Goal: Information Seeking & Learning: Compare options

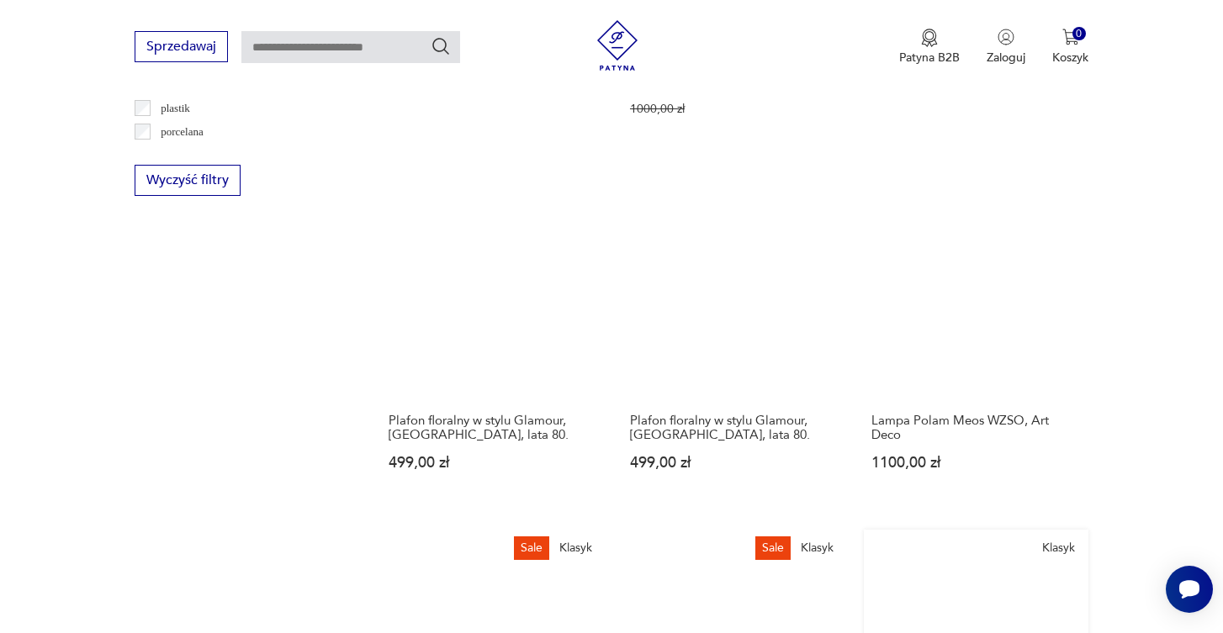
scroll to position [1719, 0]
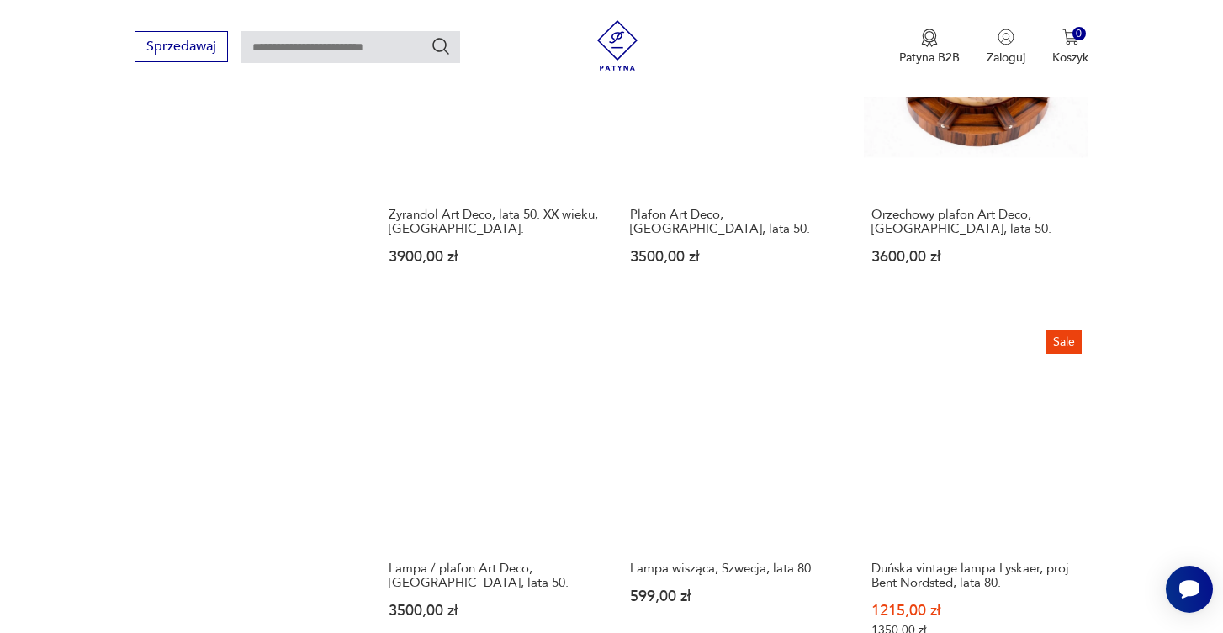
scroll to position [1836, 0]
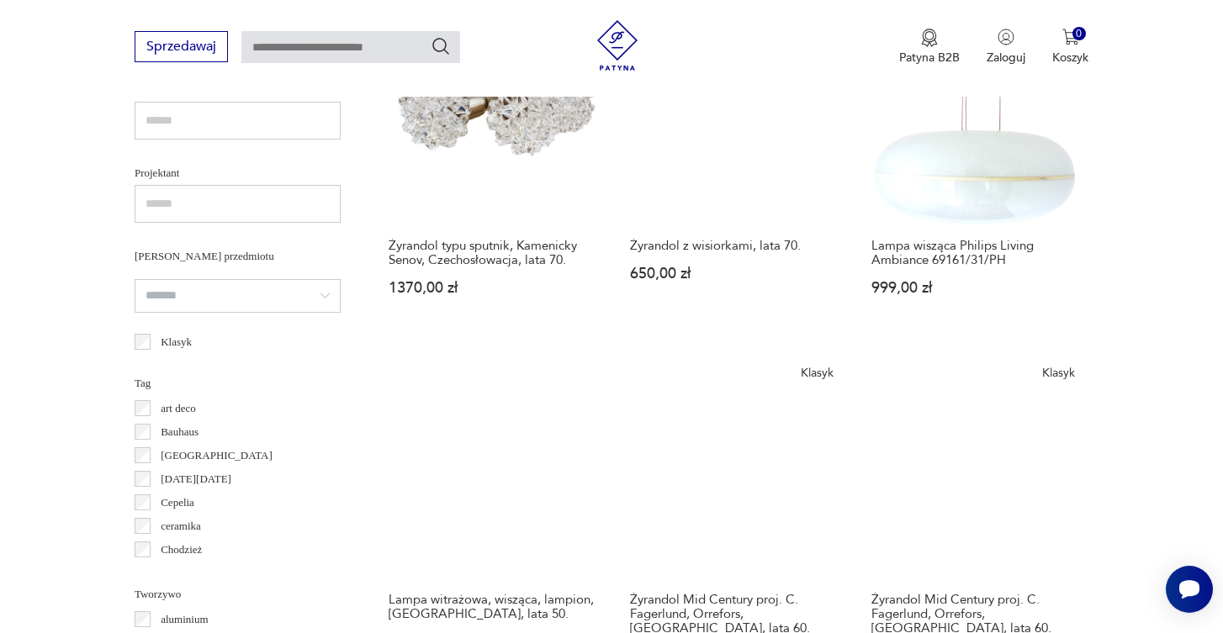
scroll to position [1094, 0]
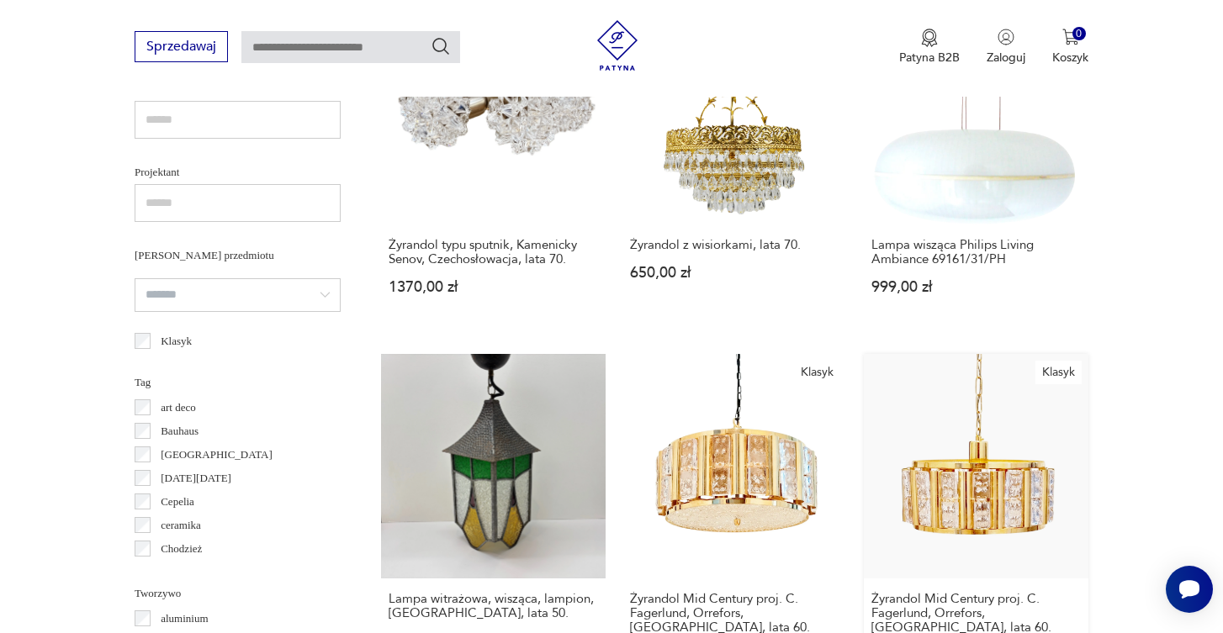
click at [864, 404] on link "Klasyk Żyrandol Mid Century proj. C. Fagerlund, Orrefors, Szwecja, lata 60. 250…" at bounding box center [976, 524] width 224 height 341
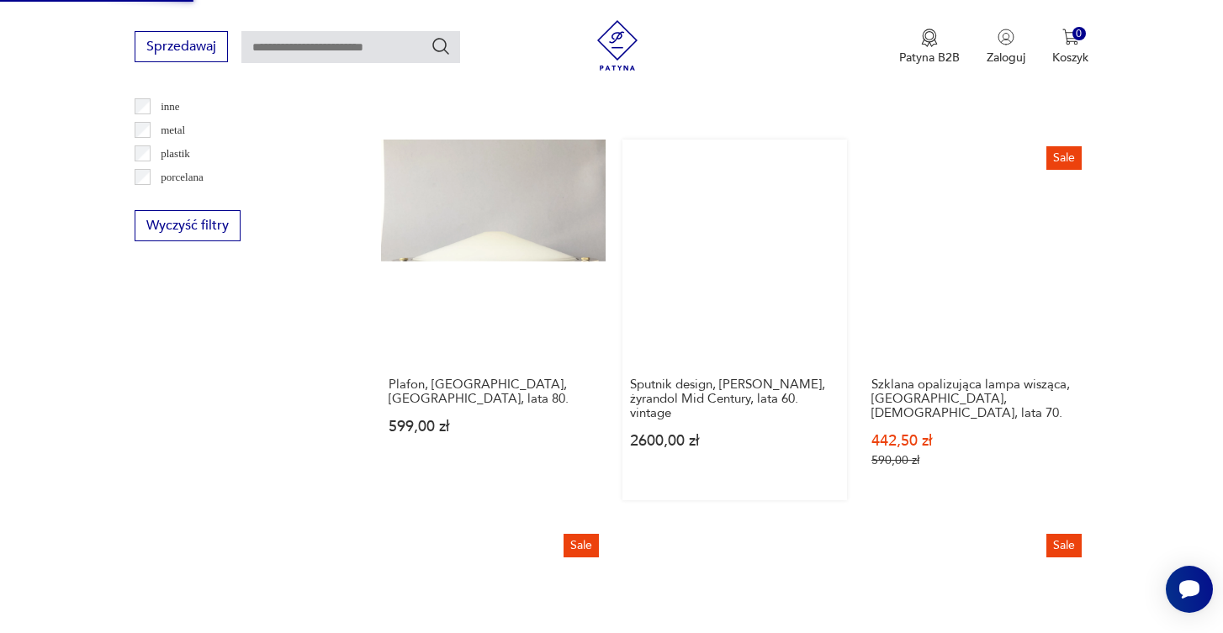
scroll to position [1682, 0]
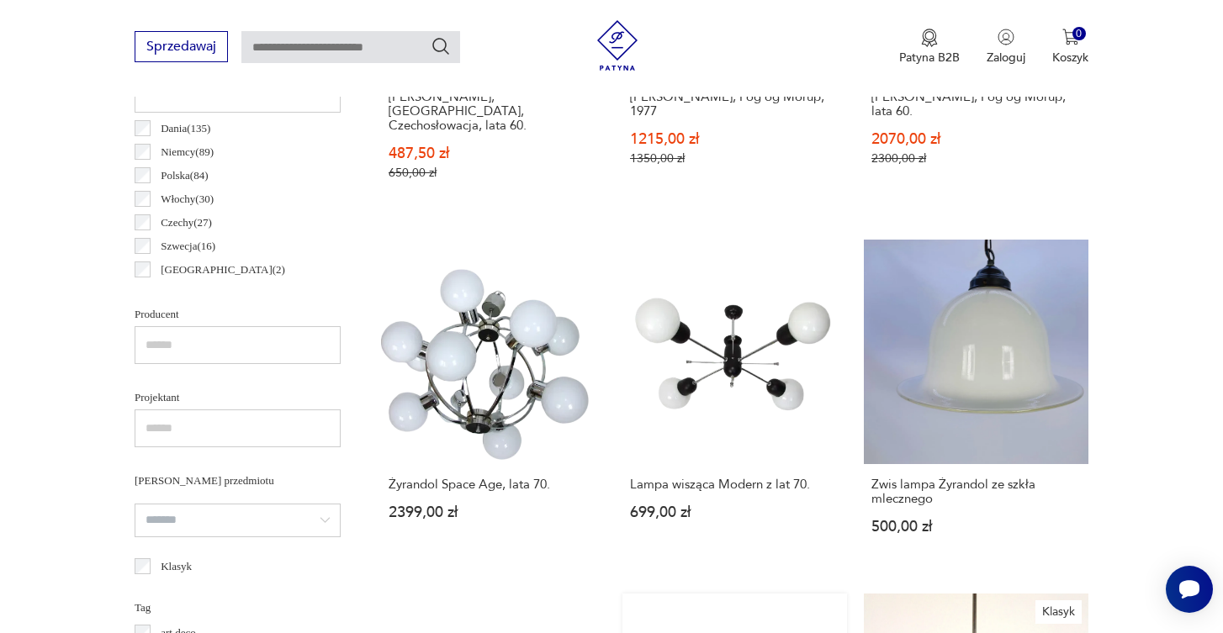
scroll to position [869, 0]
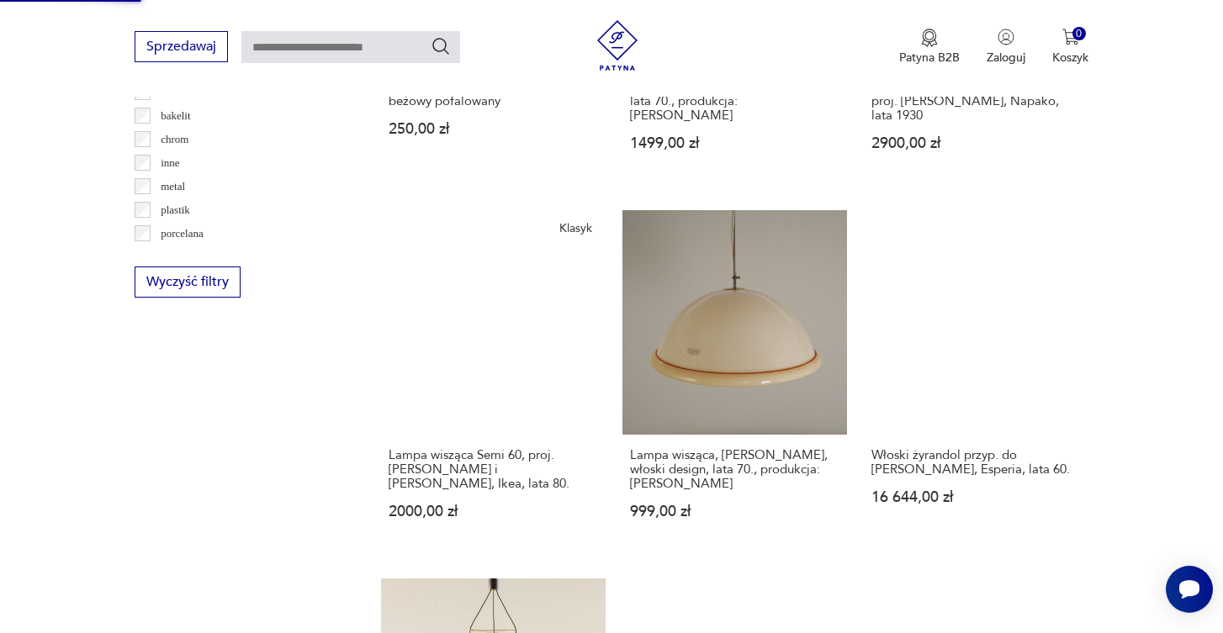
scroll to position [1615, 0]
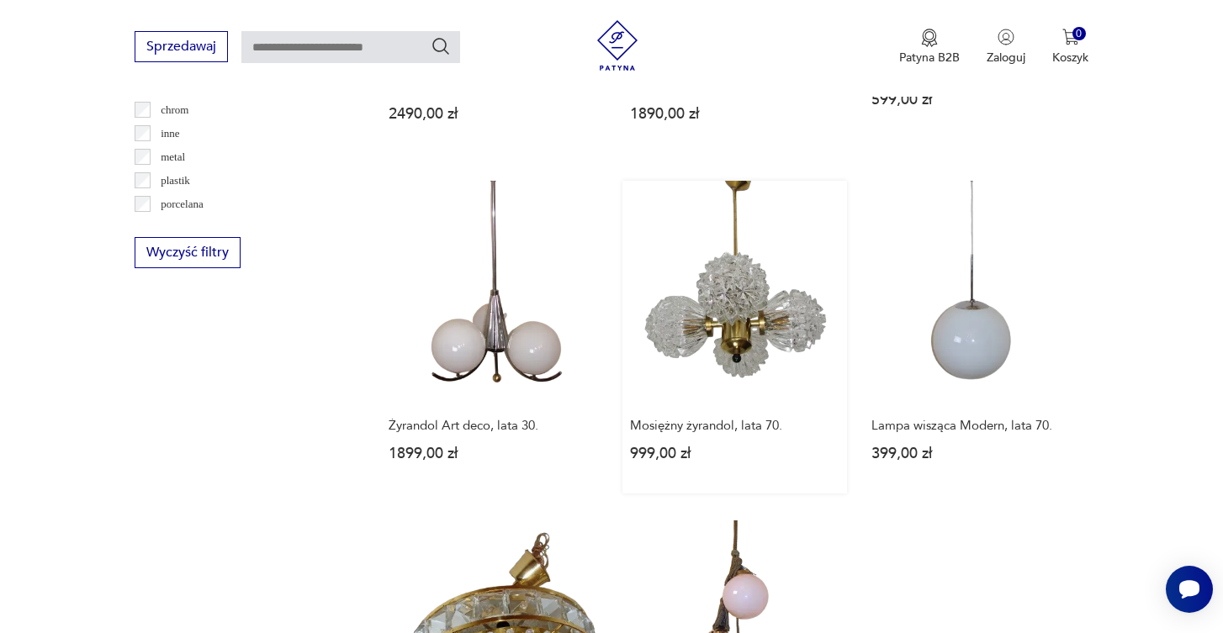
scroll to position [1651, 0]
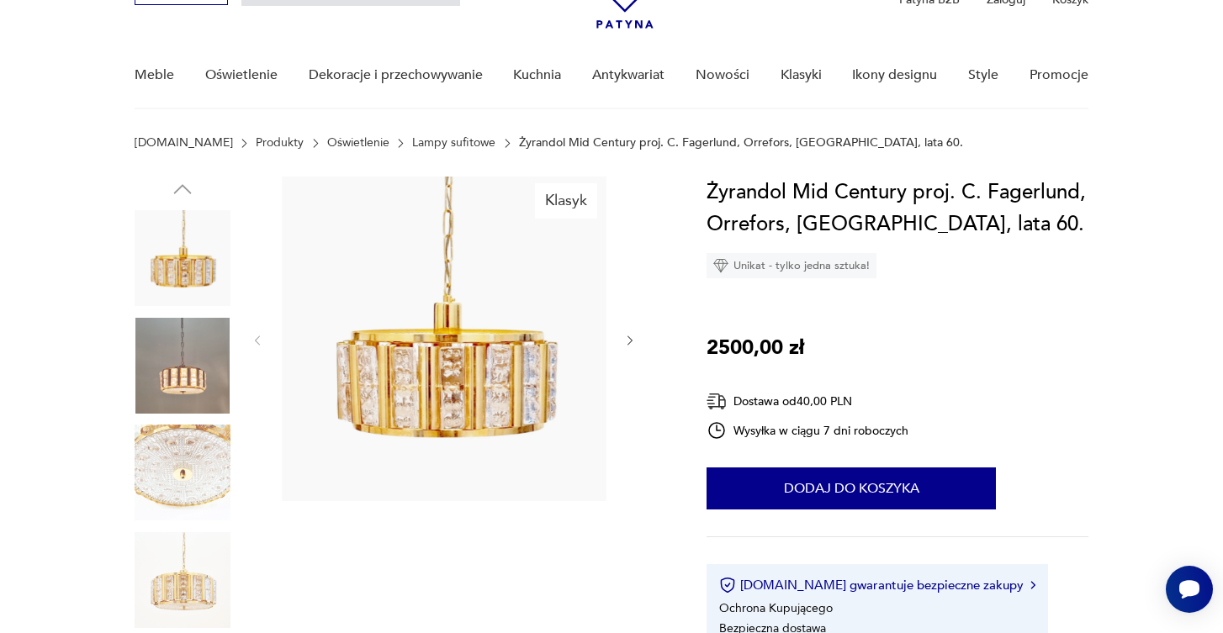
scroll to position [103, 0]
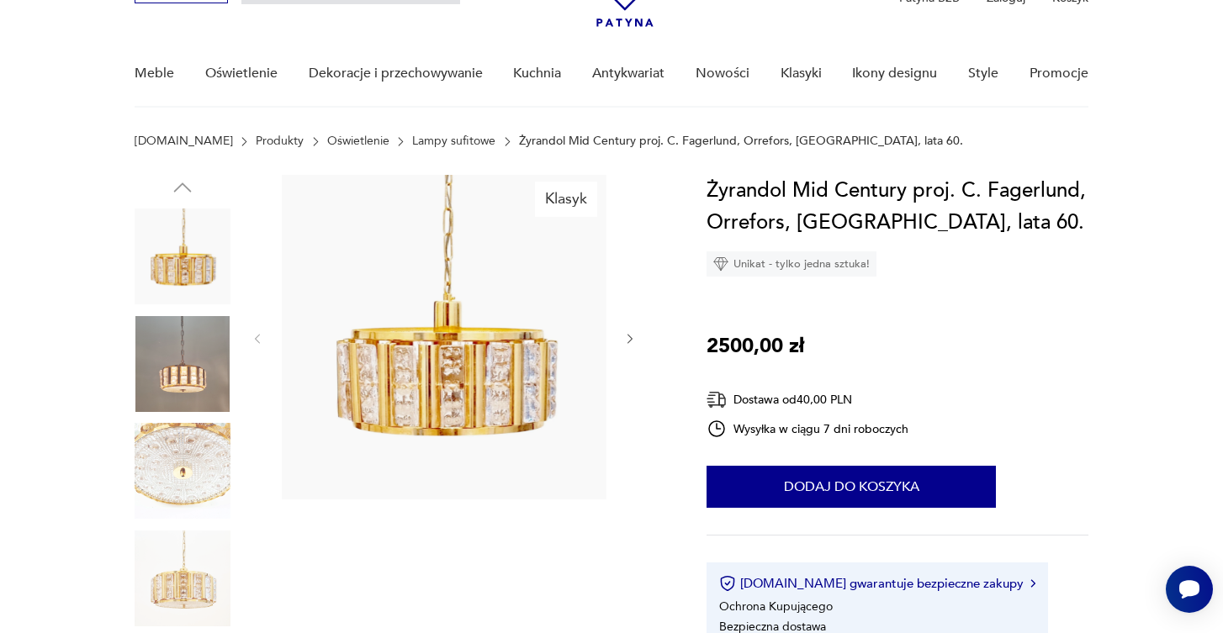
click at [188, 604] on img at bounding box center [183, 579] width 96 height 96
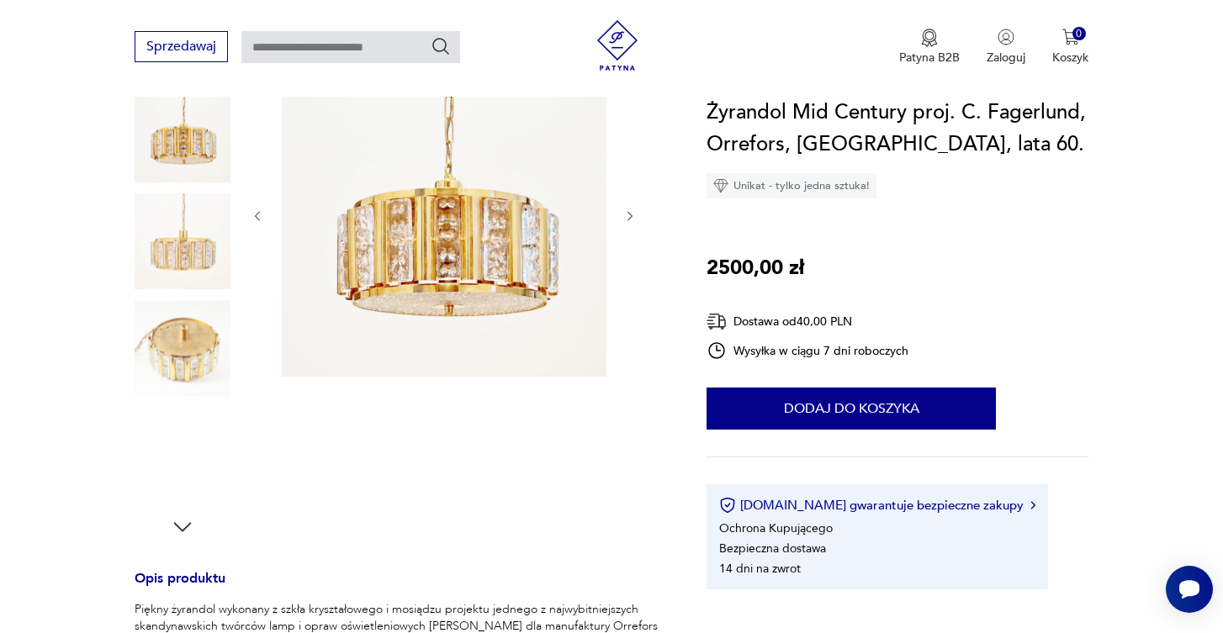
scroll to position [227, 0]
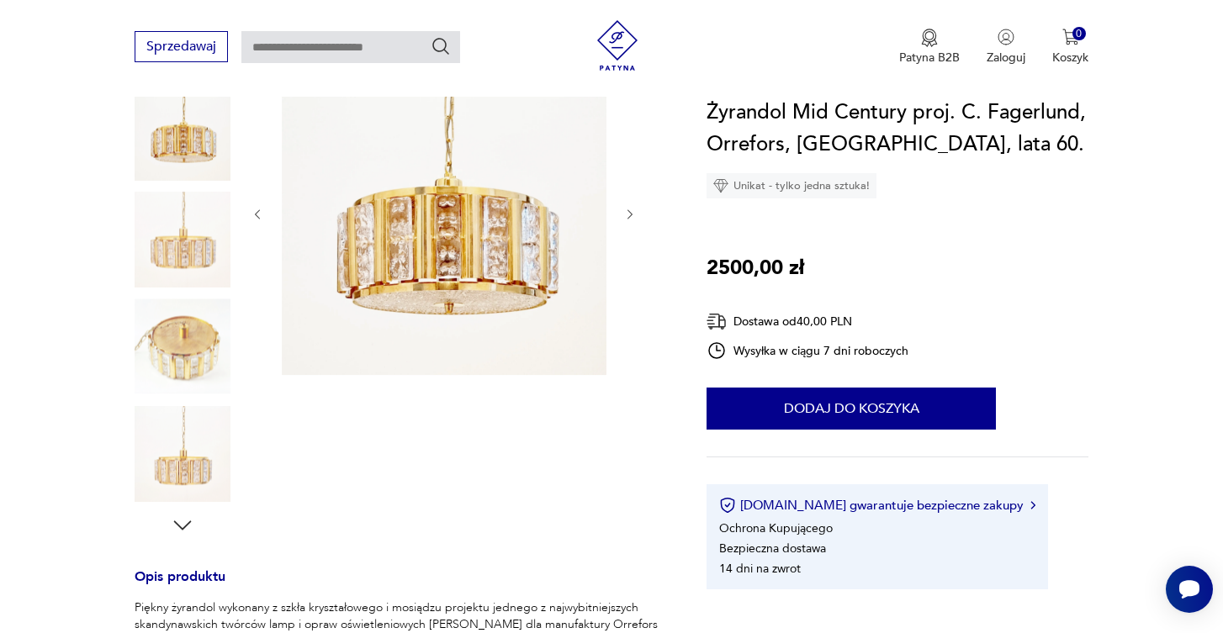
click at [177, 526] on icon "button" at bounding box center [182, 525] width 25 height 25
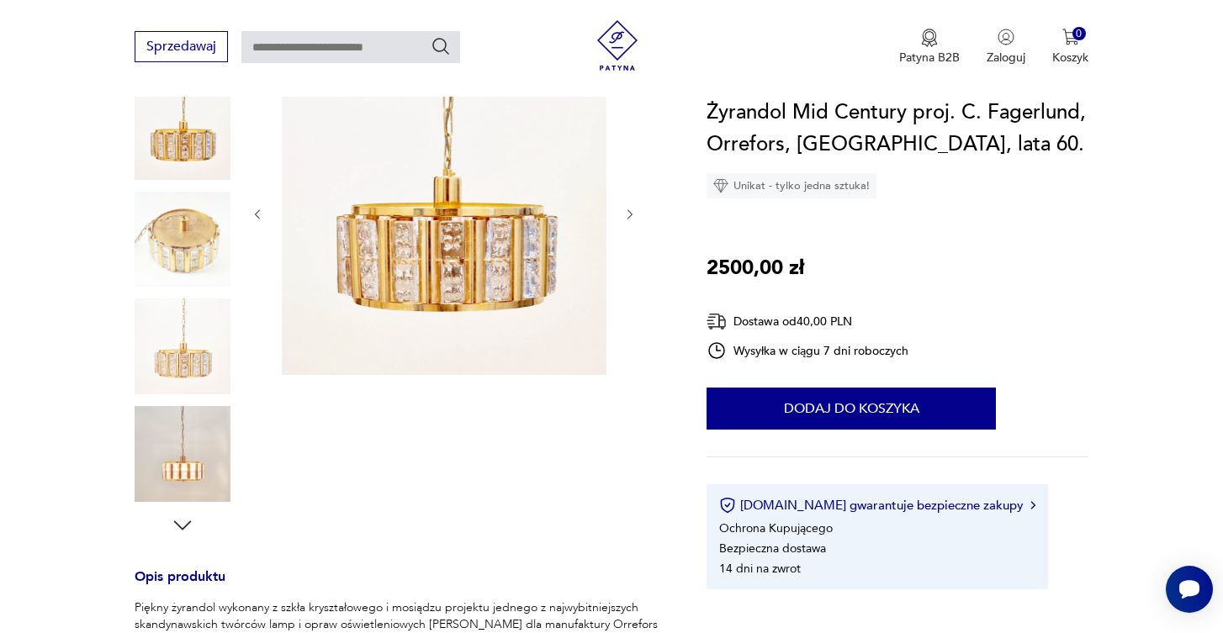
click at [177, 526] on icon "button" at bounding box center [182, 525] width 25 height 25
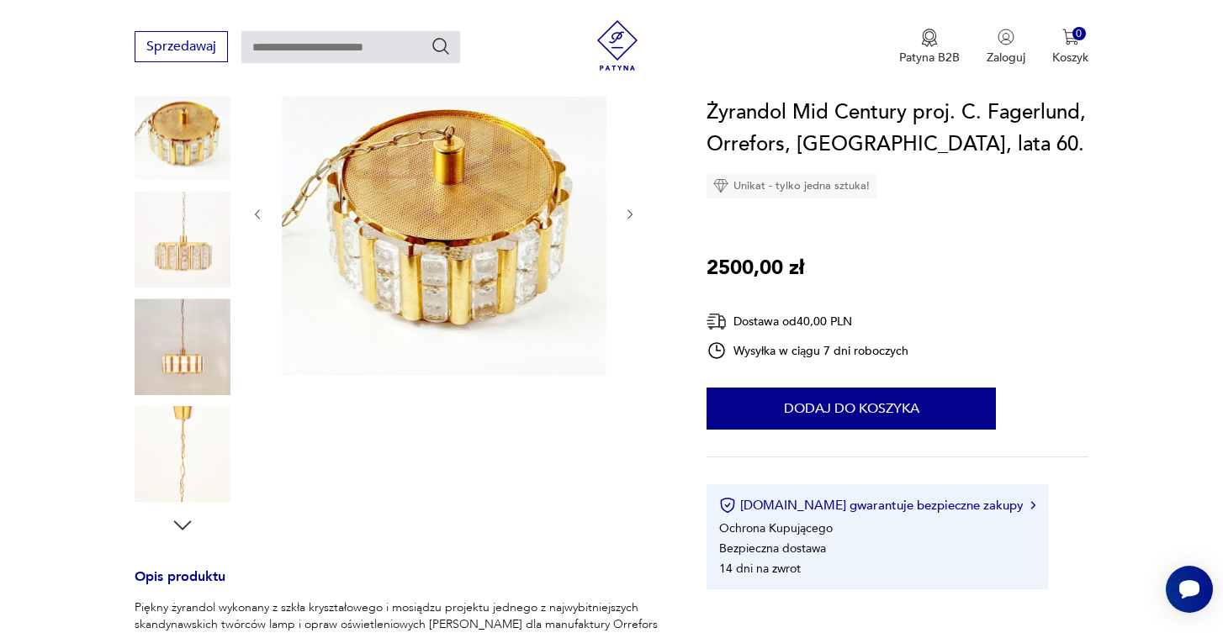
click at [177, 526] on icon "button" at bounding box center [182, 525] width 25 height 25
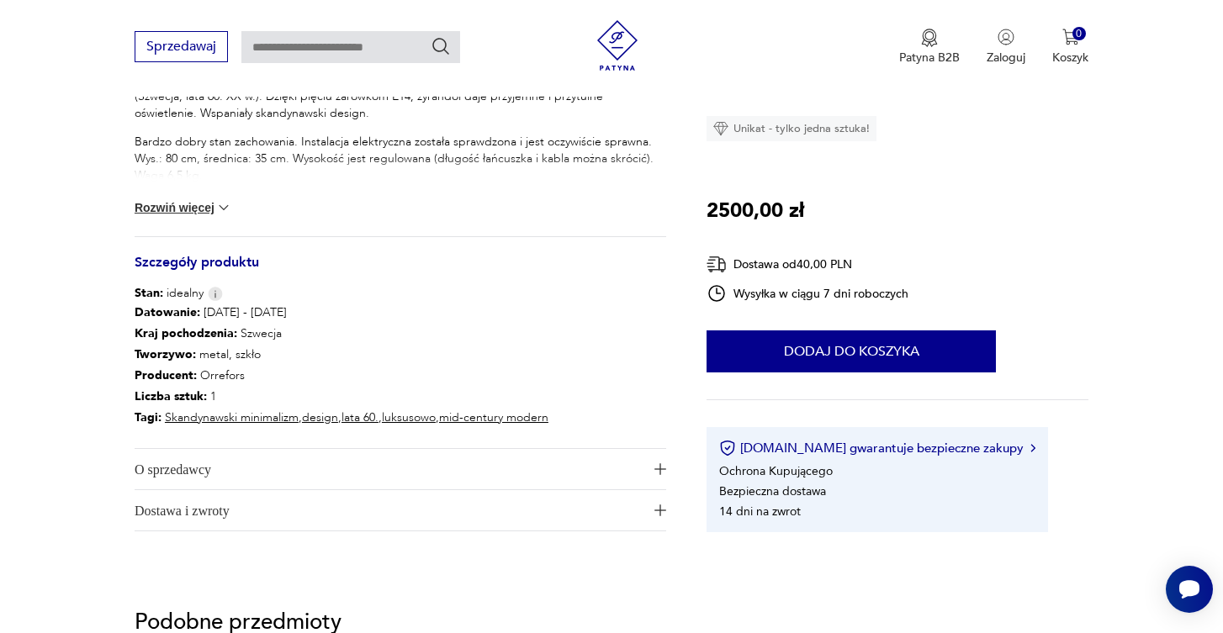
scroll to position [820, 0]
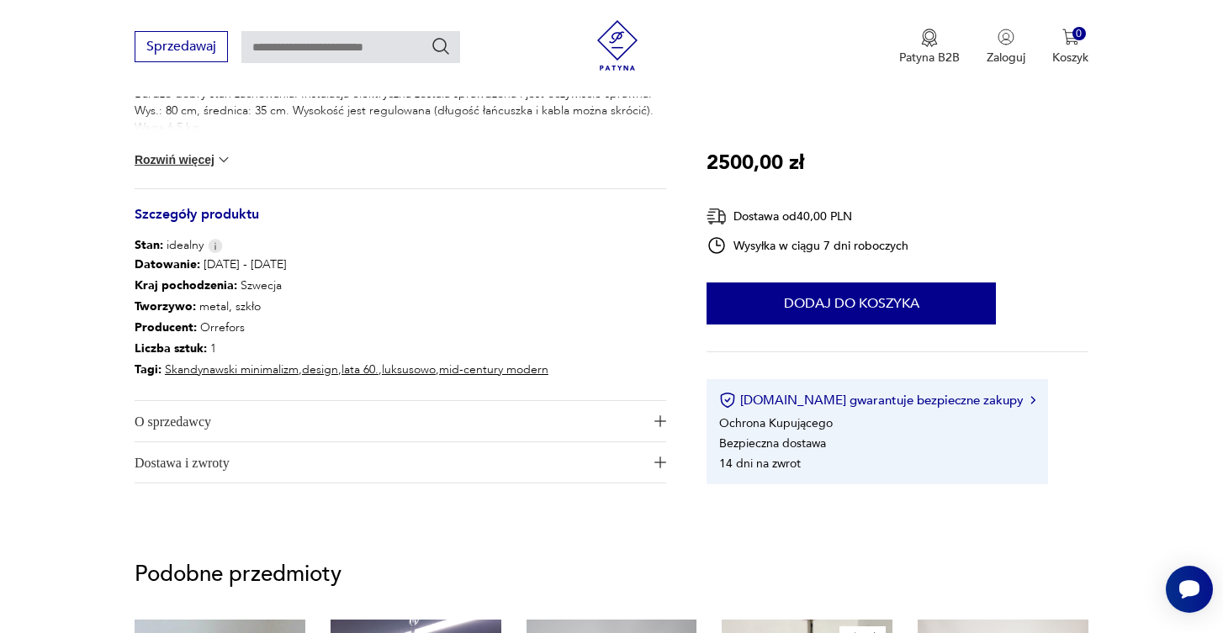
click at [407, 425] on span "O sprzedawcy" at bounding box center [389, 421] width 509 height 40
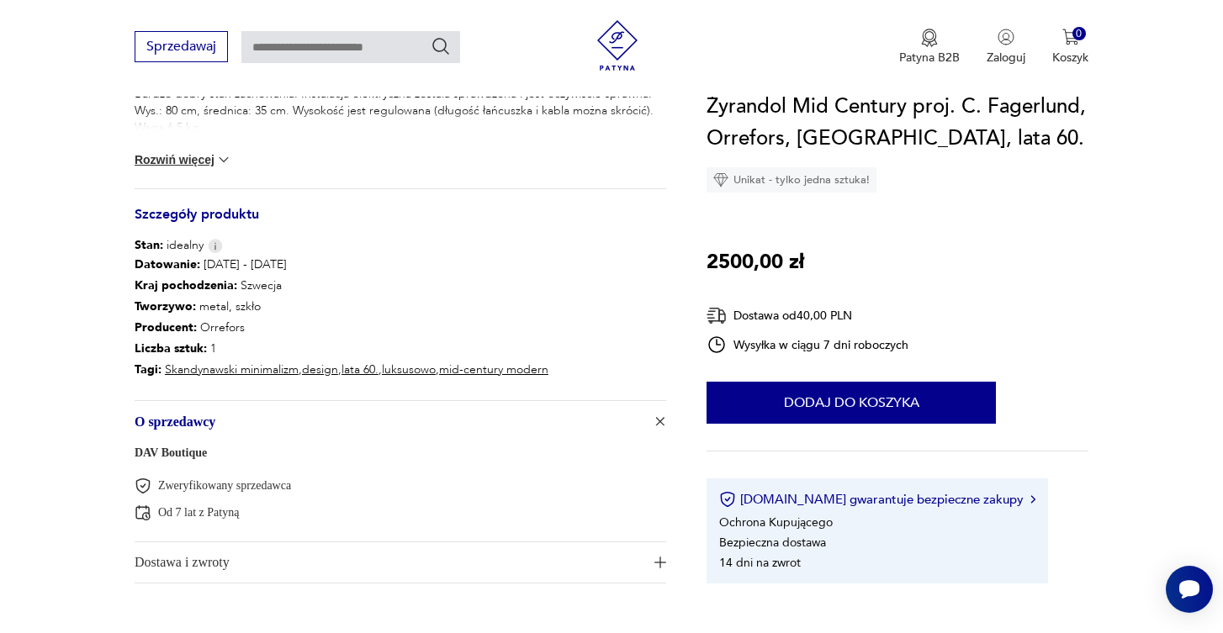
click at [407, 425] on span "O sprzedawcy" at bounding box center [389, 421] width 509 height 40
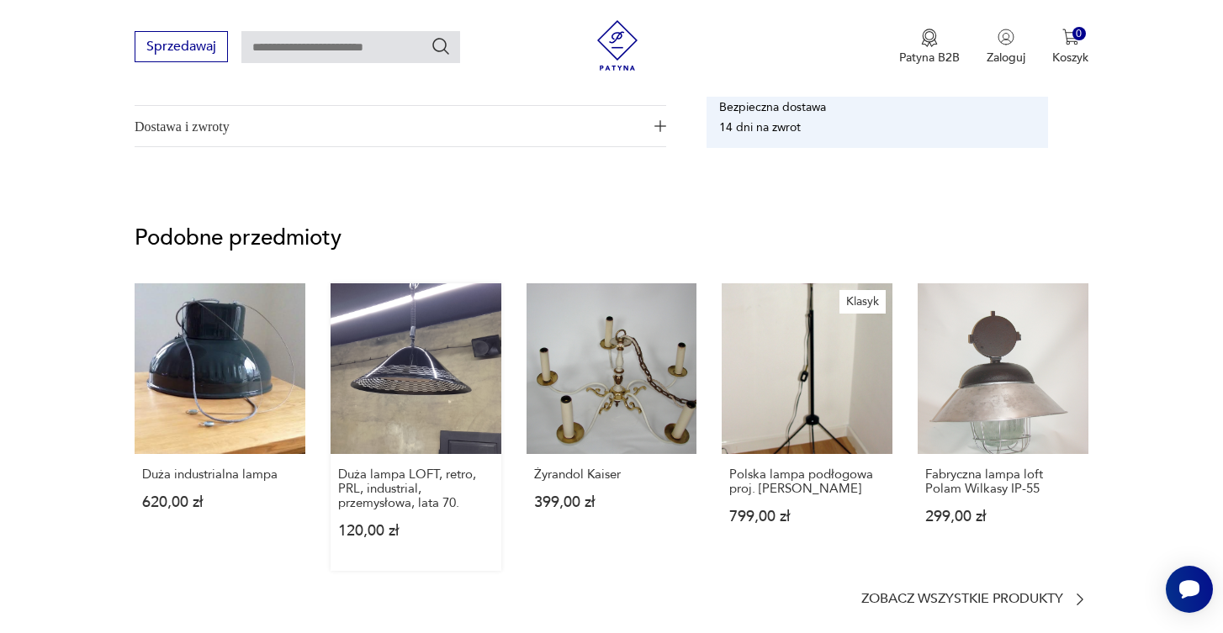
scroll to position [1156, 0]
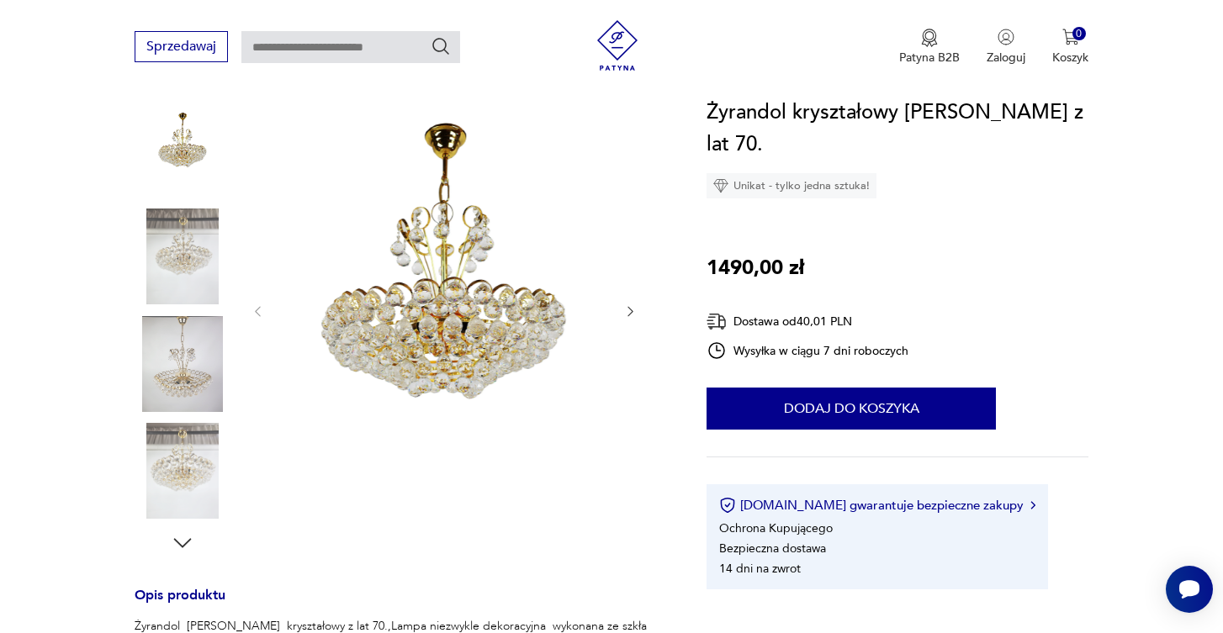
scroll to position [231, 0]
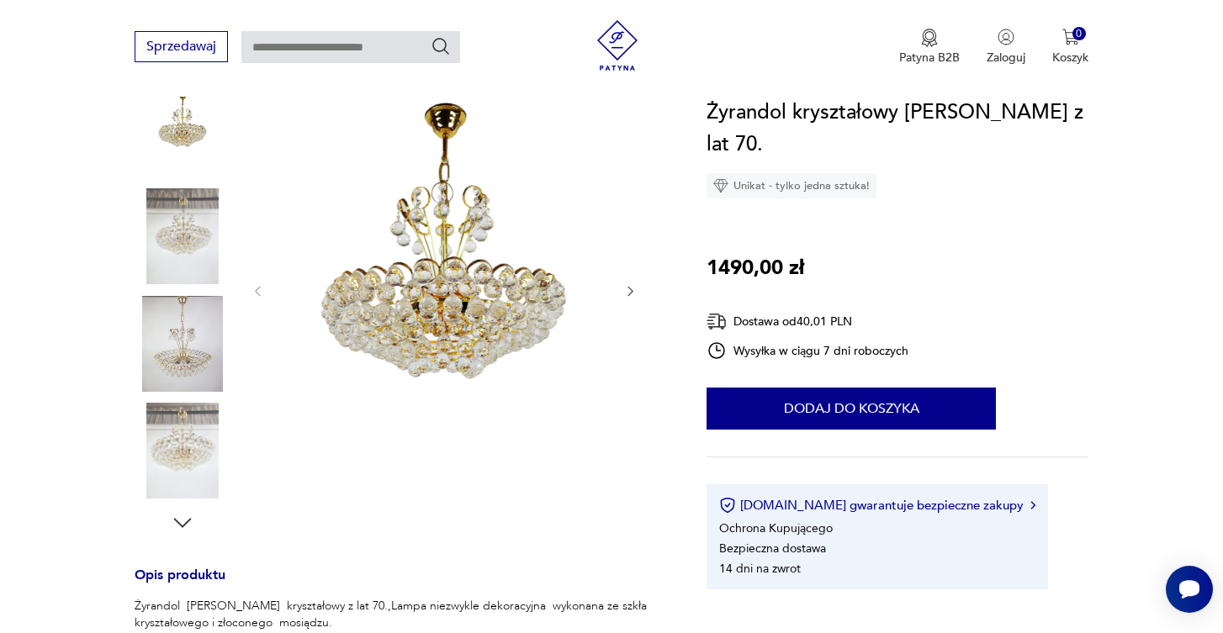
click at [190, 344] on img at bounding box center [183, 344] width 96 height 96
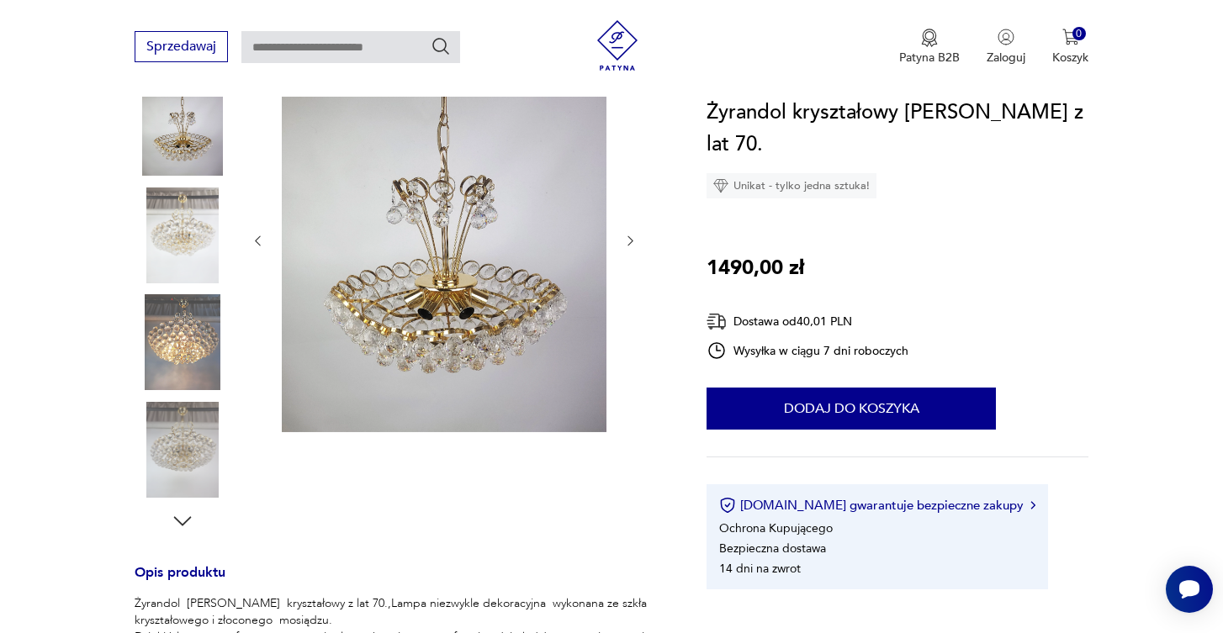
click at [183, 436] on img at bounding box center [183, 450] width 96 height 96
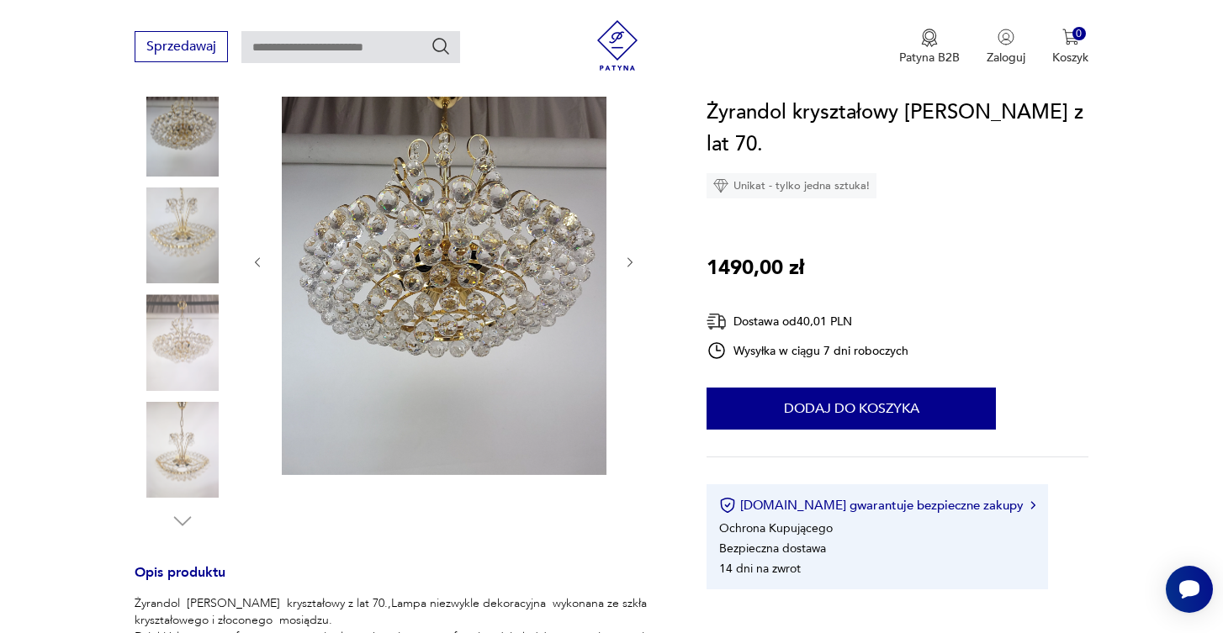
click at [181, 472] on img at bounding box center [183, 450] width 96 height 96
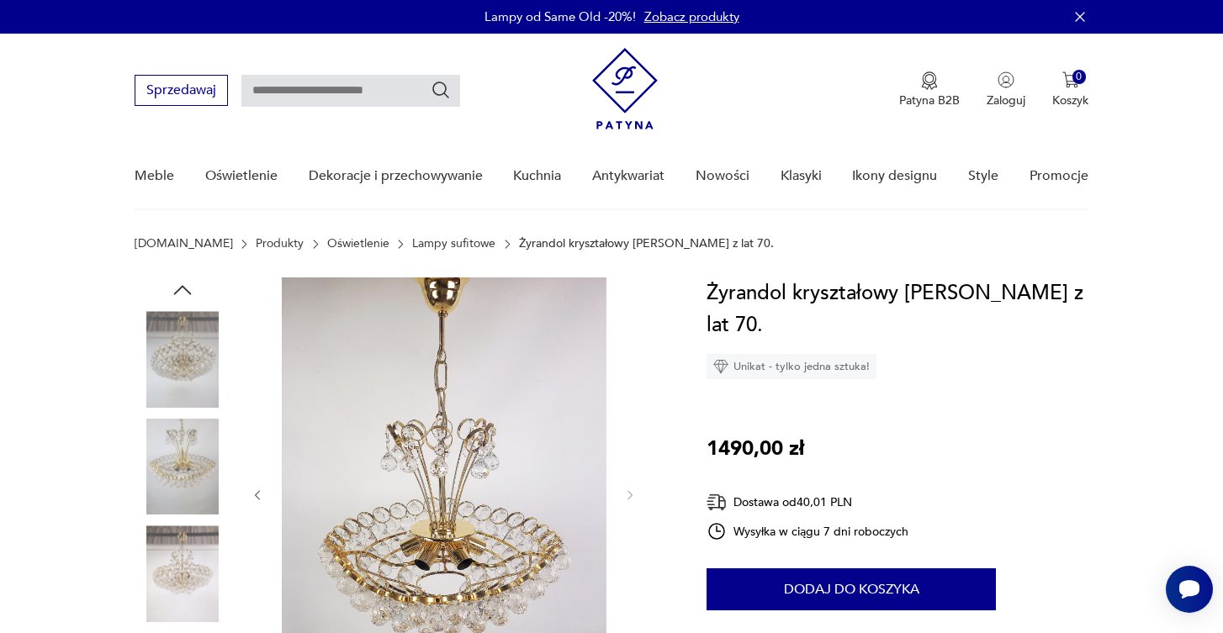
scroll to position [0, 0]
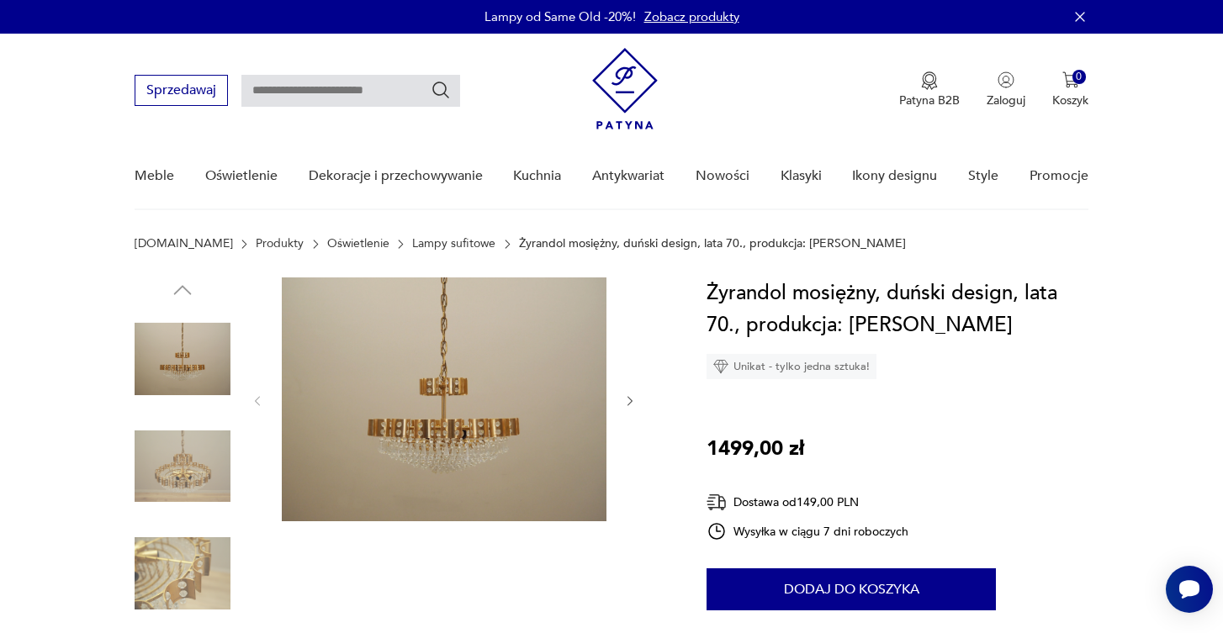
click at [207, 451] on img at bounding box center [183, 467] width 96 height 96
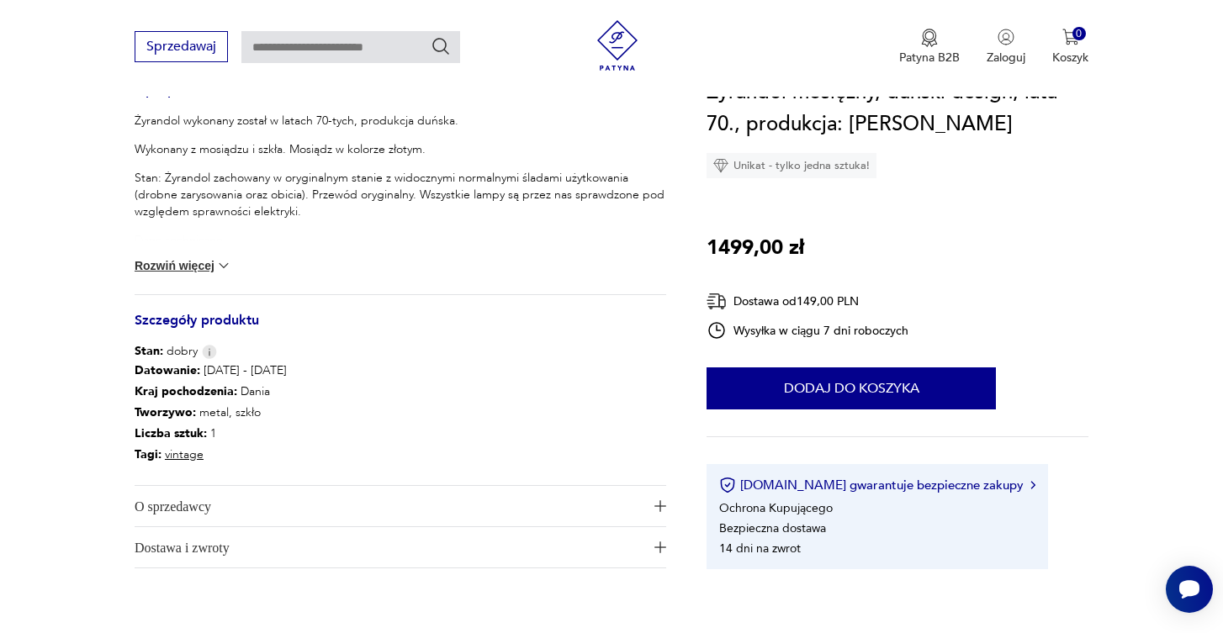
scroll to position [709, 0]
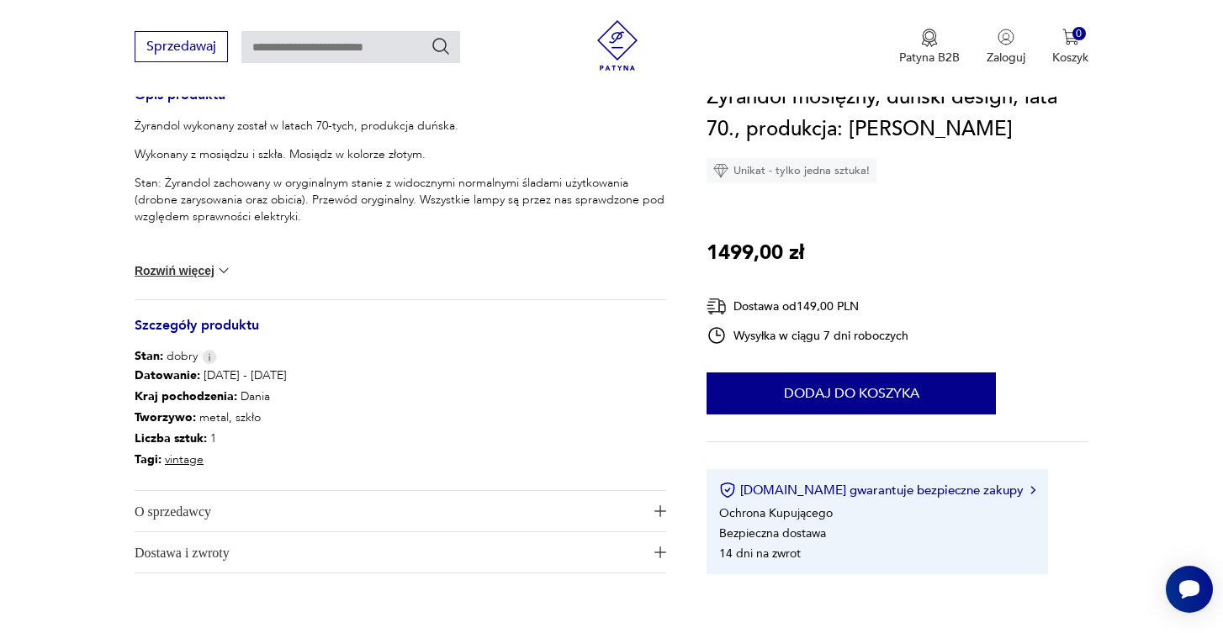
click at [226, 265] on img at bounding box center [223, 270] width 17 height 17
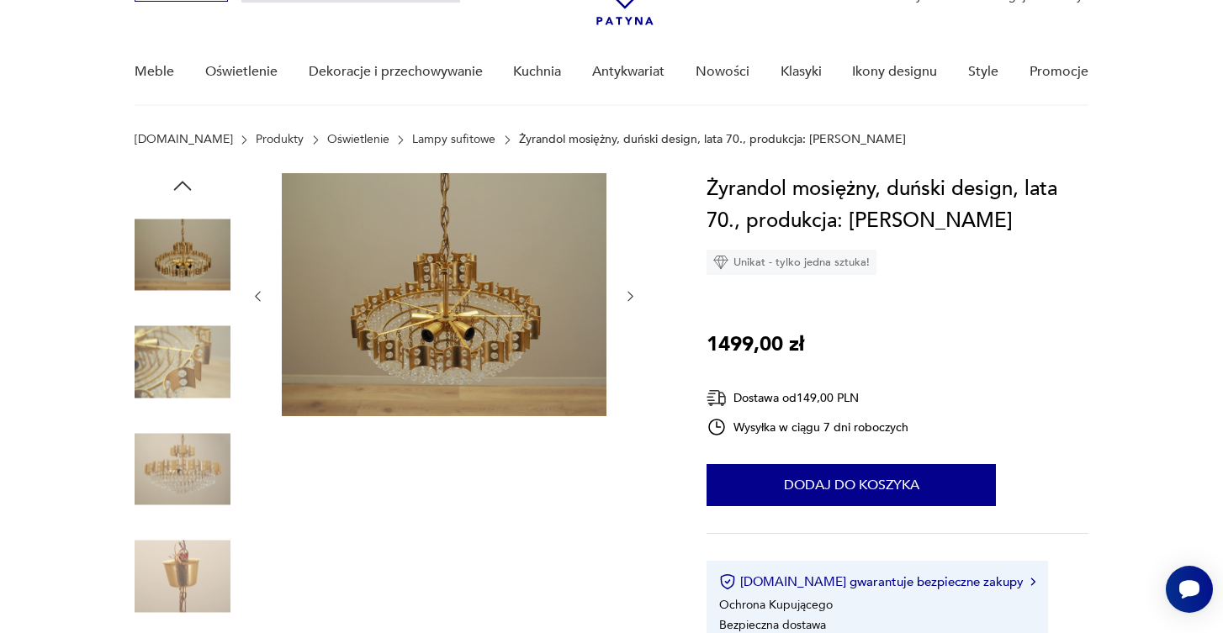
scroll to position [103, 0]
